Goal: Task Accomplishment & Management: Manage account settings

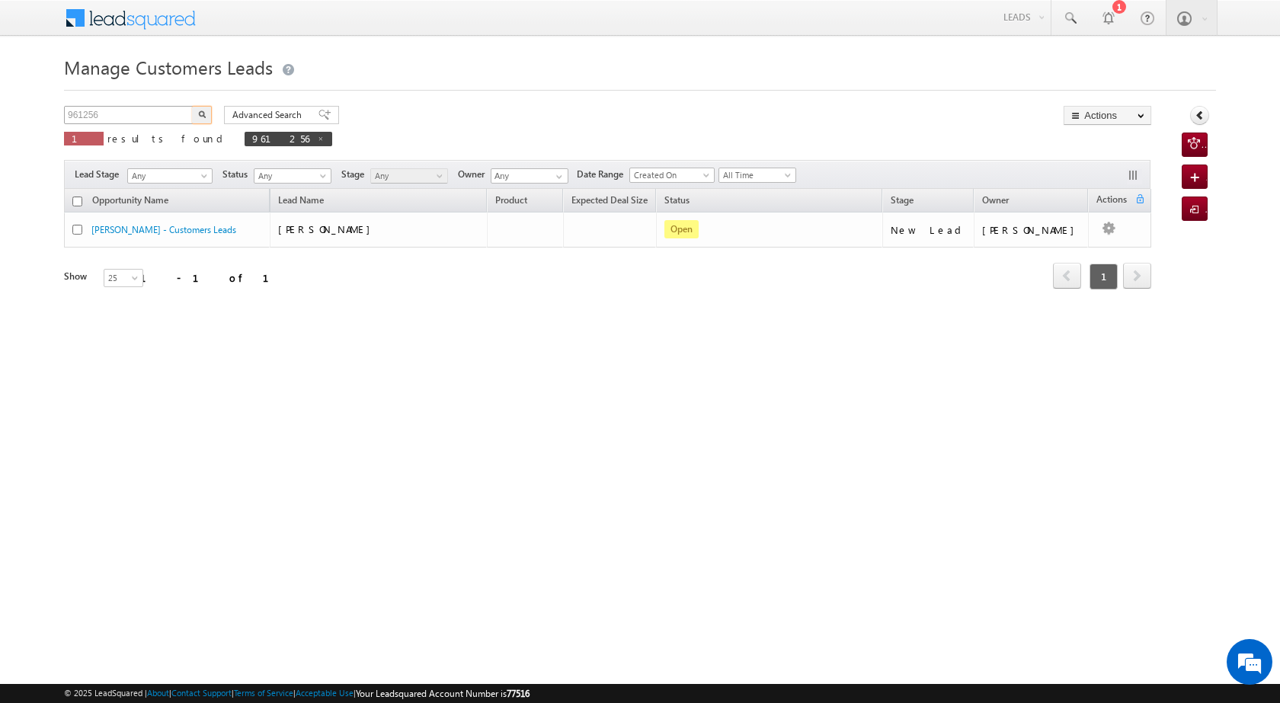
click at [125, 111] on input "961256" at bounding box center [129, 115] width 130 height 18
drag, startPoint x: 125, startPoint y: 111, endPoint x: 69, endPoint y: 110, distance: 55.7
click at [69, 110] on input "961256" at bounding box center [129, 115] width 130 height 18
type input "282006"
click at [199, 115] on img "button" at bounding box center [202, 115] width 8 height 8
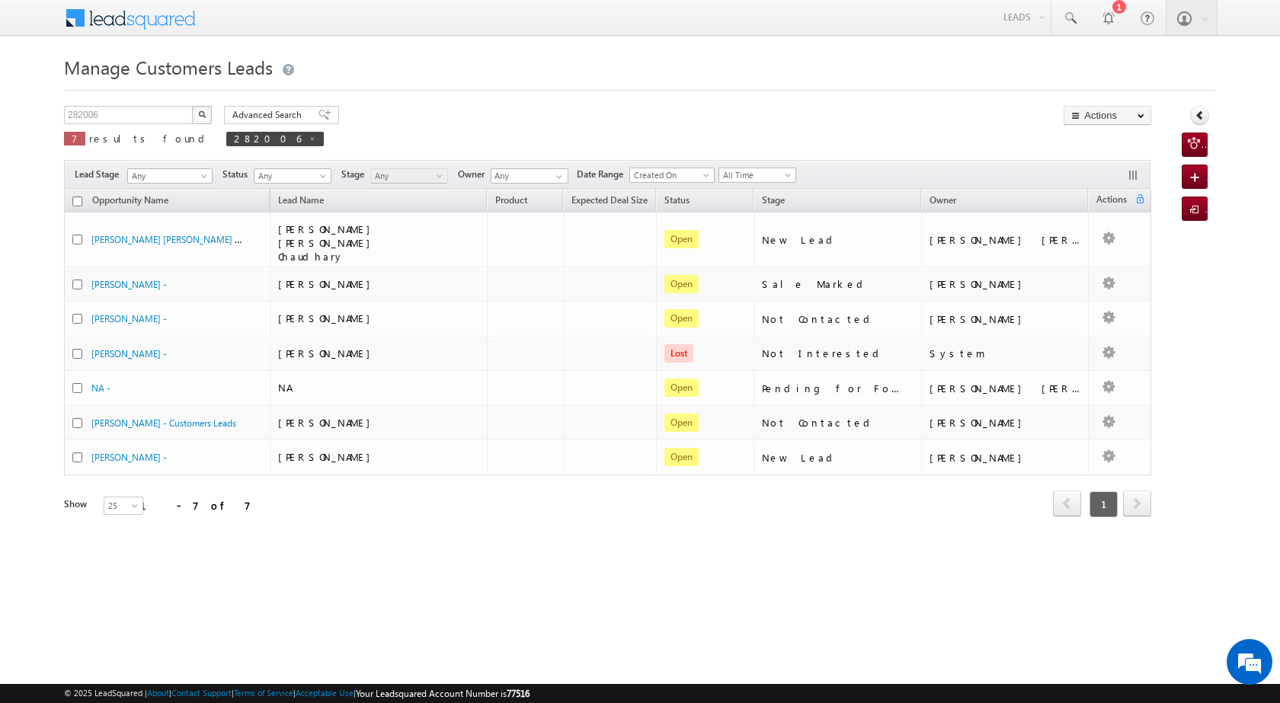
click at [203, 114] on img "button" at bounding box center [202, 115] width 8 height 8
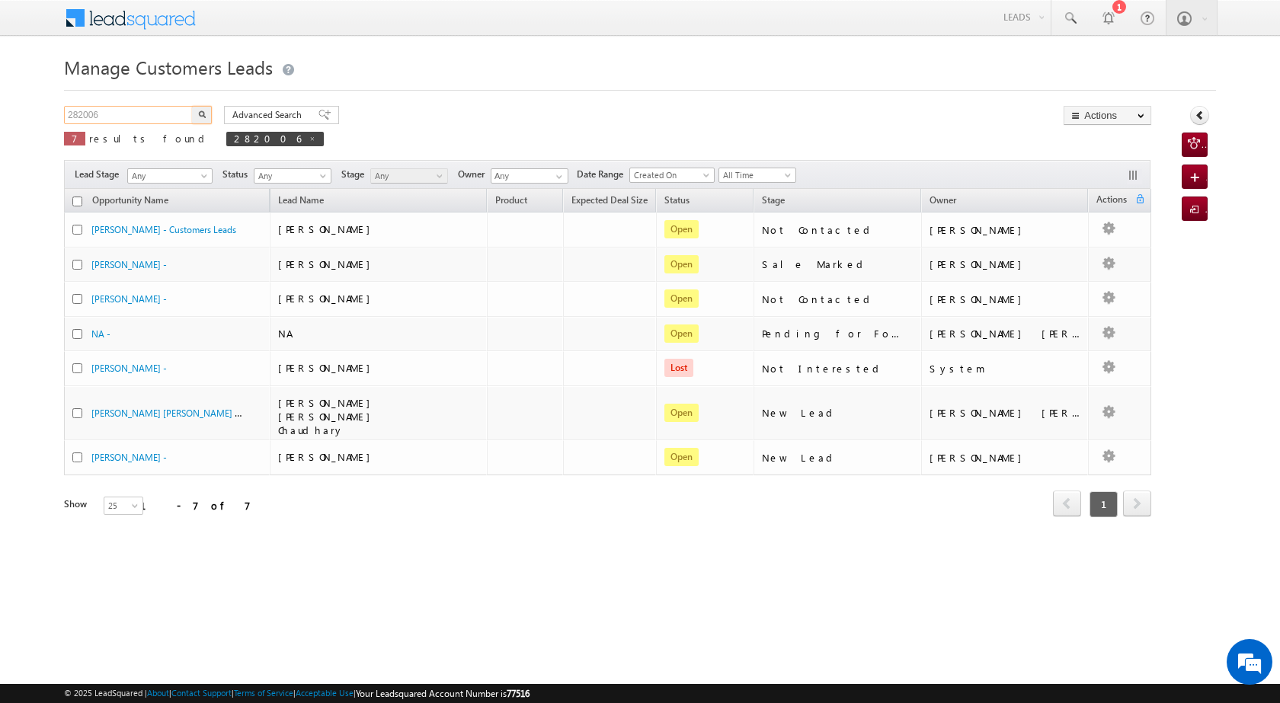
drag, startPoint x: 122, startPoint y: 109, endPoint x: 47, endPoint y: 116, distance: 75.0
click at [47, 116] on body "Menu Satyam Saroj sitar a2@ks erve." at bounding box center [640, 279] width 1280 height 559
paste input "961265"
type input "961265"
click at [202, 114] on img "button" at bounding box center [202, 115] width 8 height 8
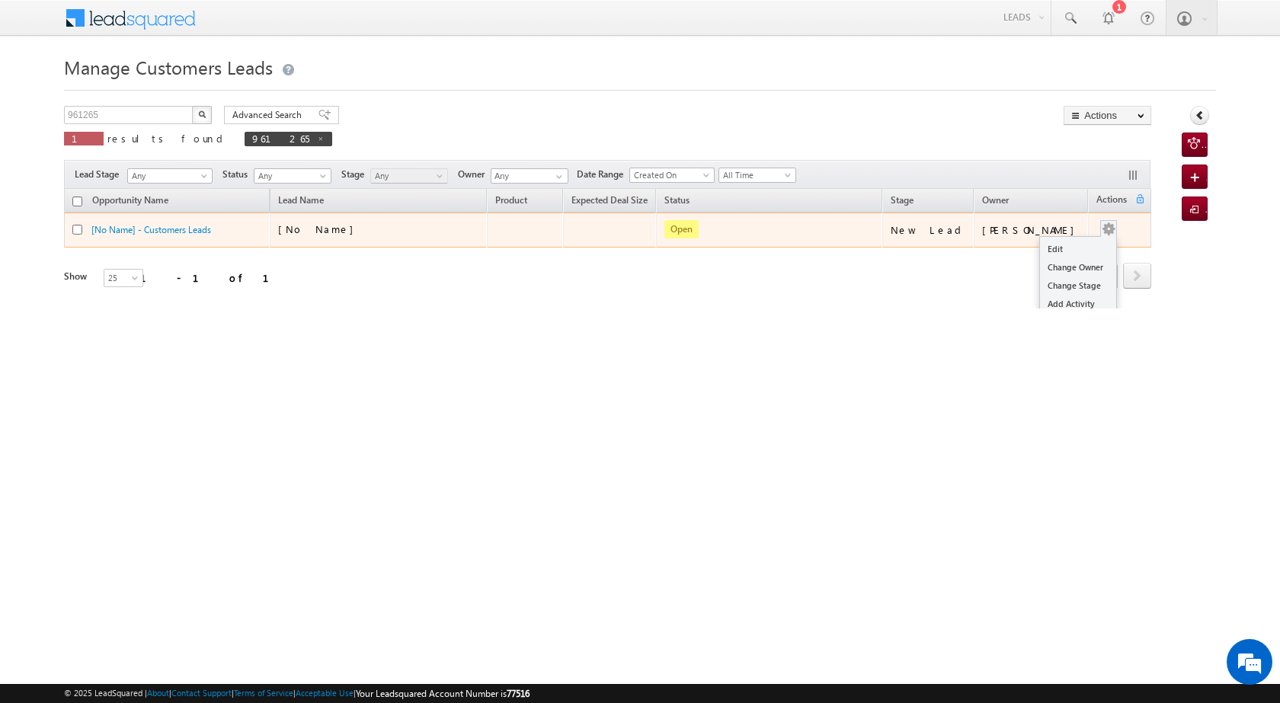
click at [1116, 229] on button "button" at bounding box center [1108, 229] width 15 height 15
click at [1057, 247] on link "Edit" at bounding box center [1078, 249] width 76 height 18
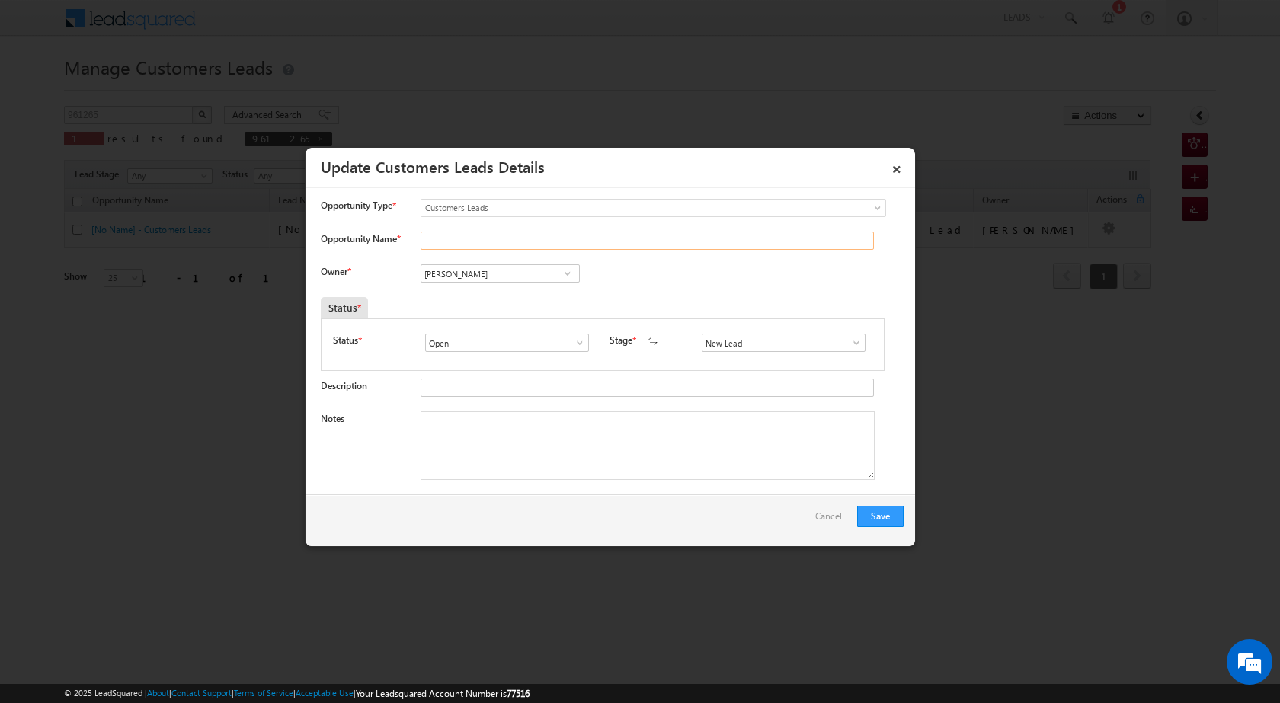
click at [463, 240] on input "Opportunity Name *" at bounding box center [647, 241] width 453 height 18
type input "ARJUN SINGH"
click at [567, 279] on span at bounding box center [567, 274] width 15 height 12
click at [502, 306] on span "sani.tomar@sgrlimited.in" at bounding box center [495, 303] width 137 height 11
type input "[PERSON_NAME]"
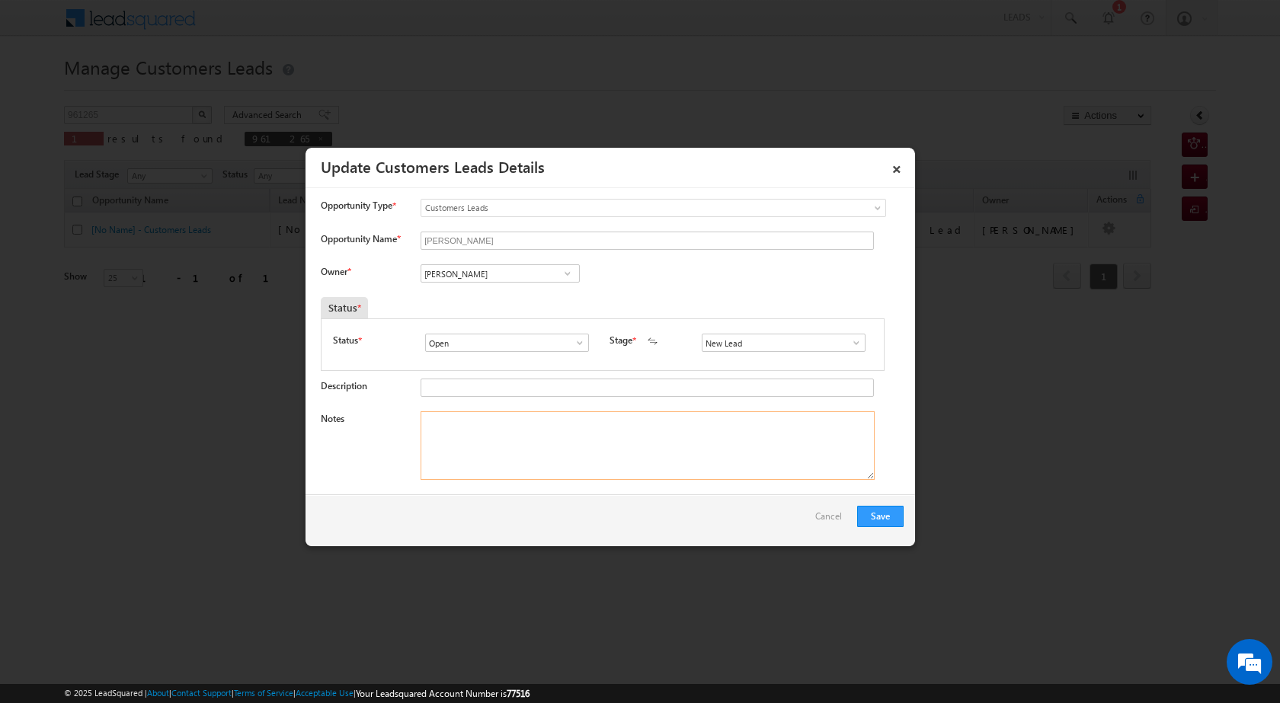
click at [594, 460] on textarea "Notes" at bounding box center [648, 446] width 454 height 69
click at [849, 343] on span at bounding box center [856, 343] width 15 height 12
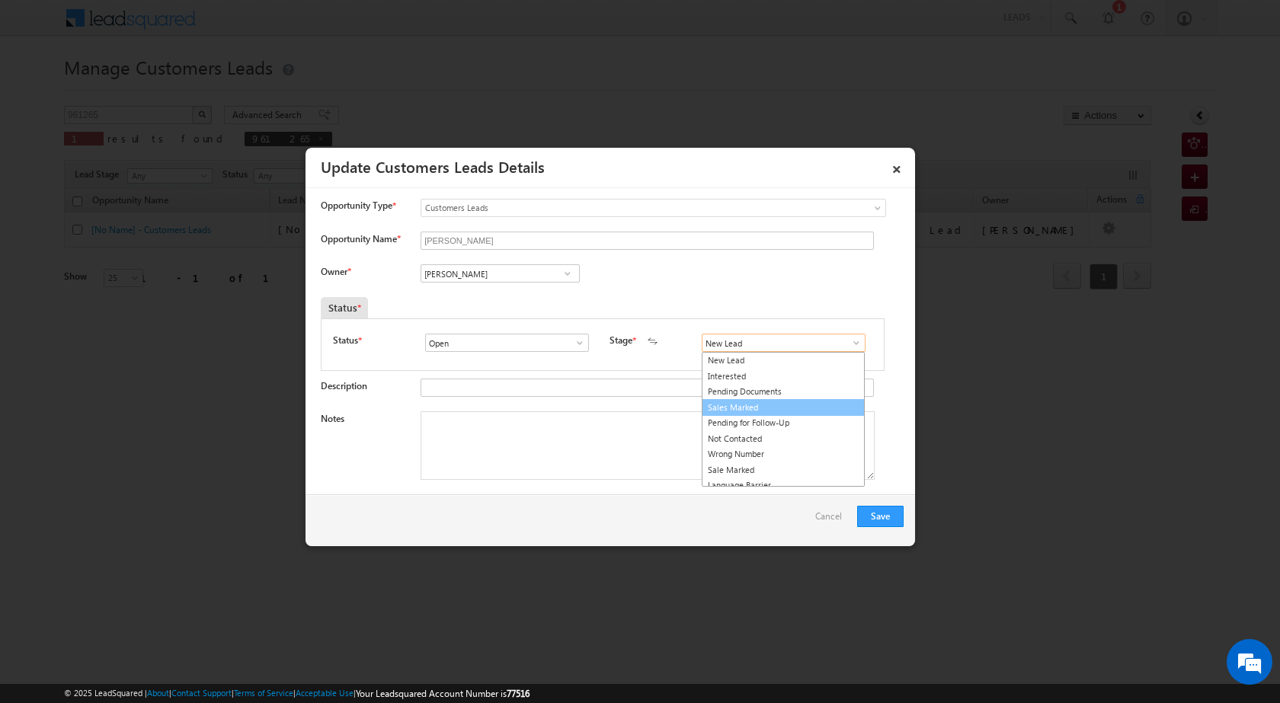
click at [761, 415] on link "Sales Marked" at bounding box center [783, 408] width 163 height 18
type input "Sales Marked"
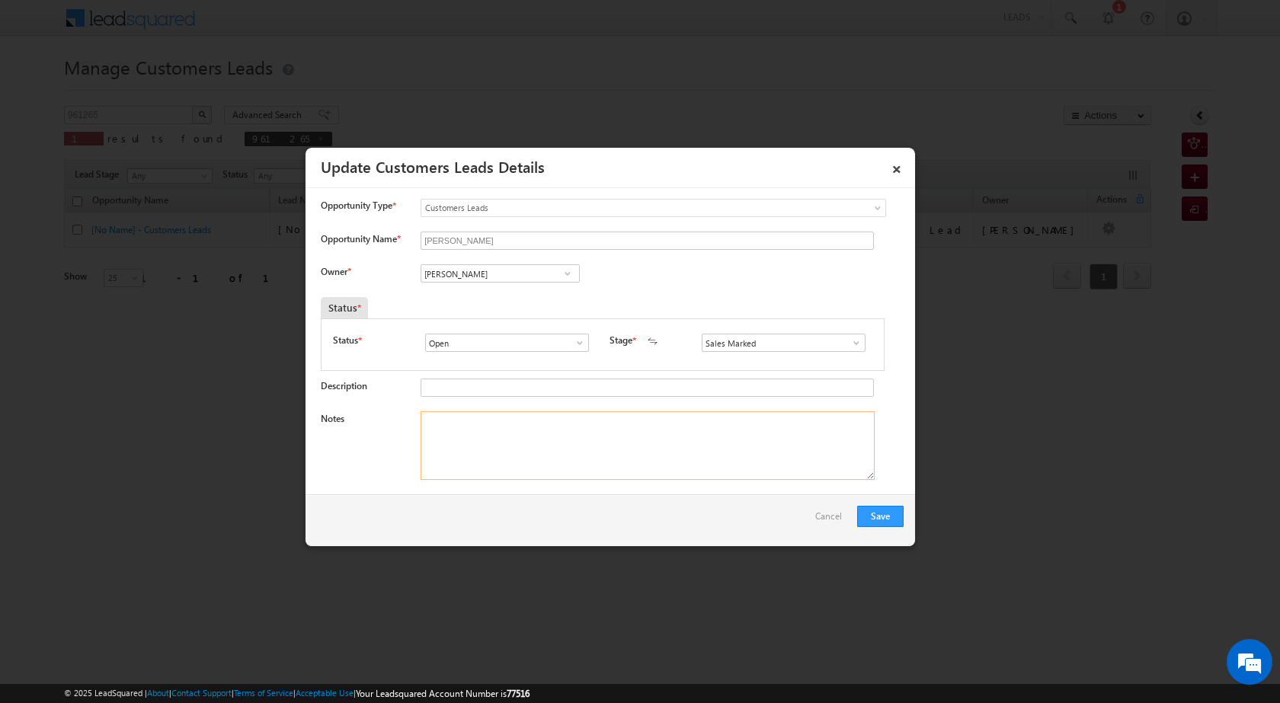
click at [634, 425] on textarea "Notes" at bounding box center [648, 446] width 454 height 69
click at [606, 460] on textarea "Notes" at bounding box center [648, 446] width 454 height 69
paste textarea "ARJUN SINGH AGRA 282006 UNQUE ID 961265 CX NEED 5 LAC TOPUP VISI SHEDULE BY TOM…"
type textarea "ARJUN SINGH AGRA 282006 UNQUE ID 961265 CX NEED 5 LAC TOPUP VISI SHEDULE BY TOM…"
click at [885, 523] on button "Save" at bounding box center [880, 516] width 46 height 21
